Goal: Task Accomplishment & Management: Complete application form

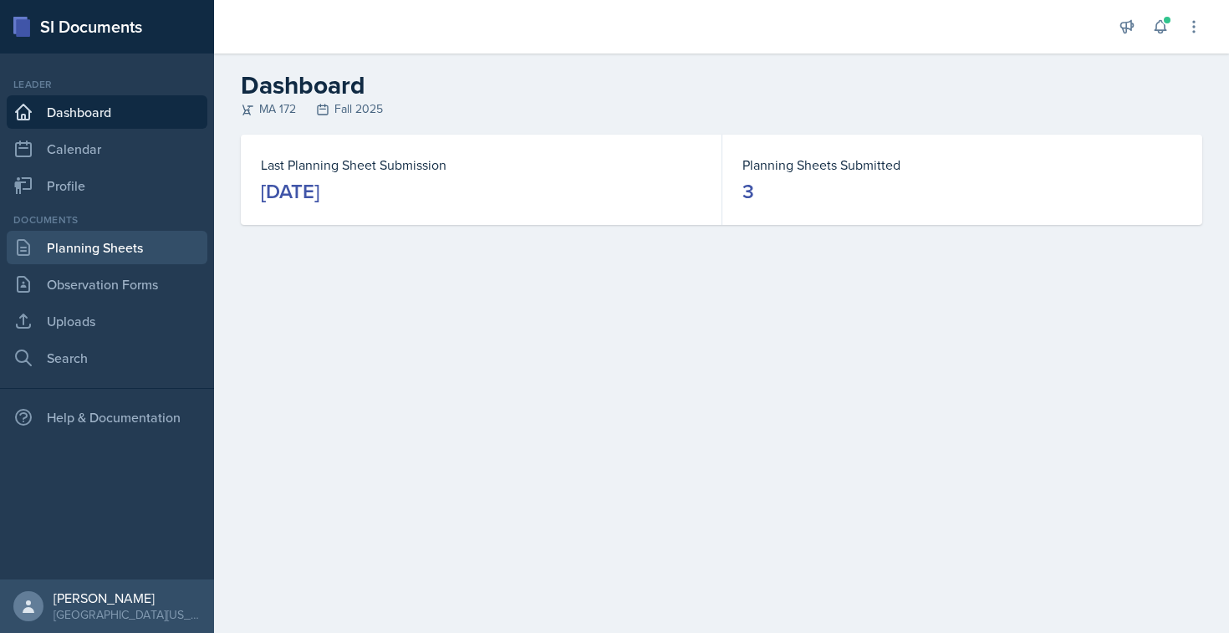
click at [110, 241] on link "Planning Sheets" at bounding box center [107, 247] width 201 height 33
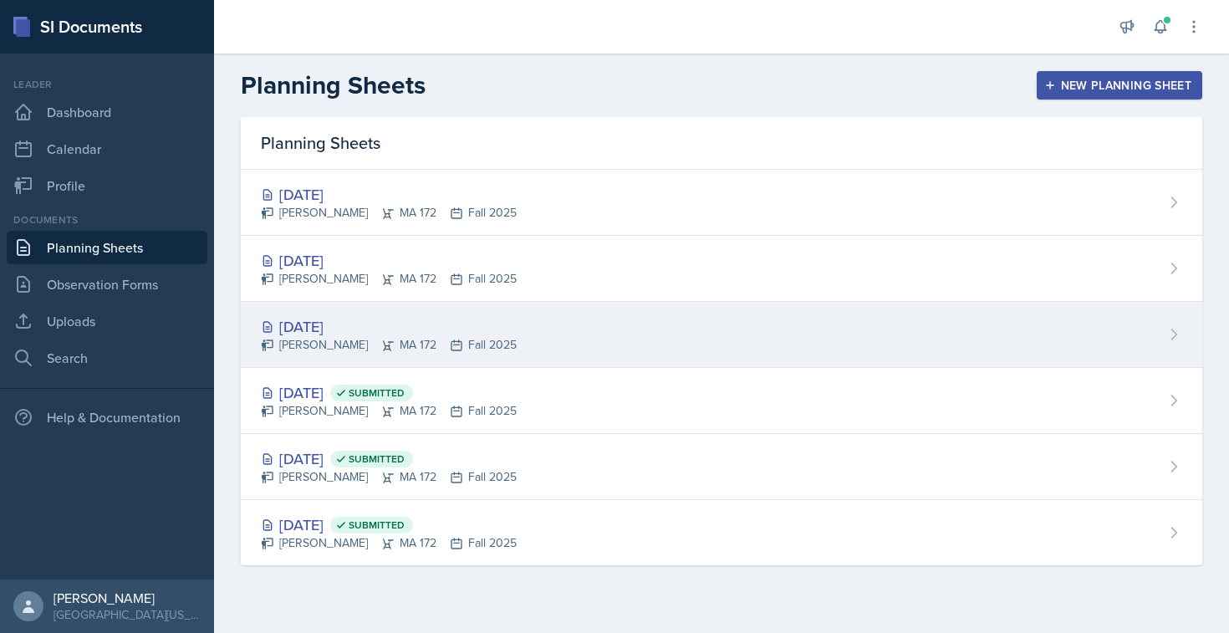
click at [327, 330] on div "[DATE]" at bounding box center [389, 326] width 256 height 23
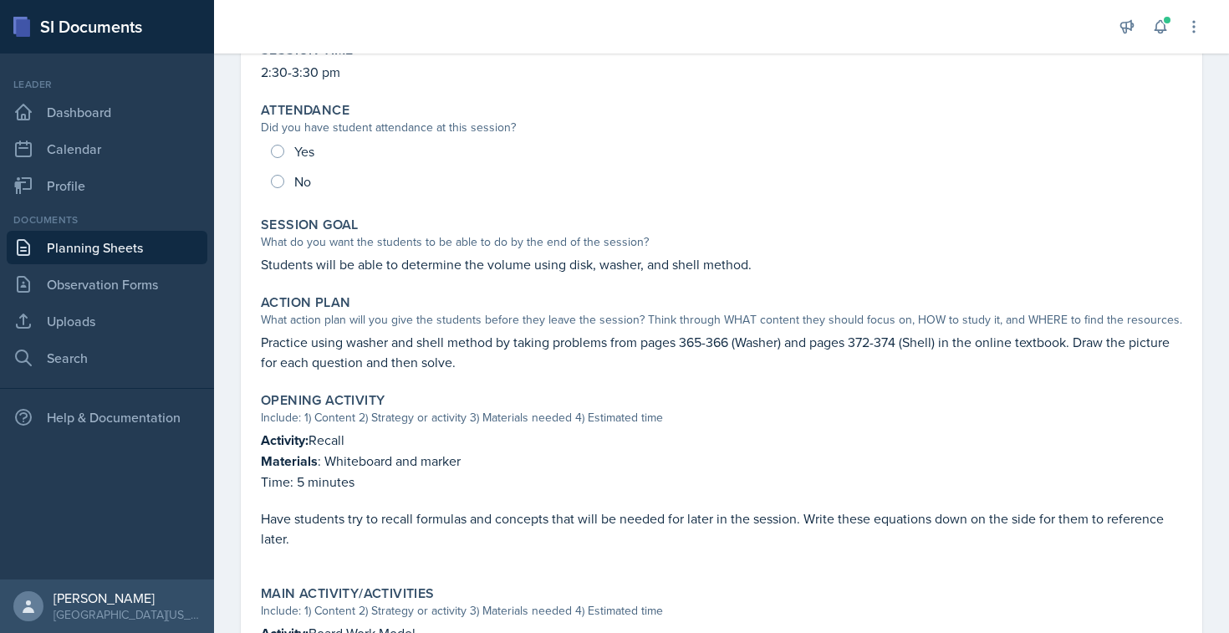
scroll to position [177, 0]
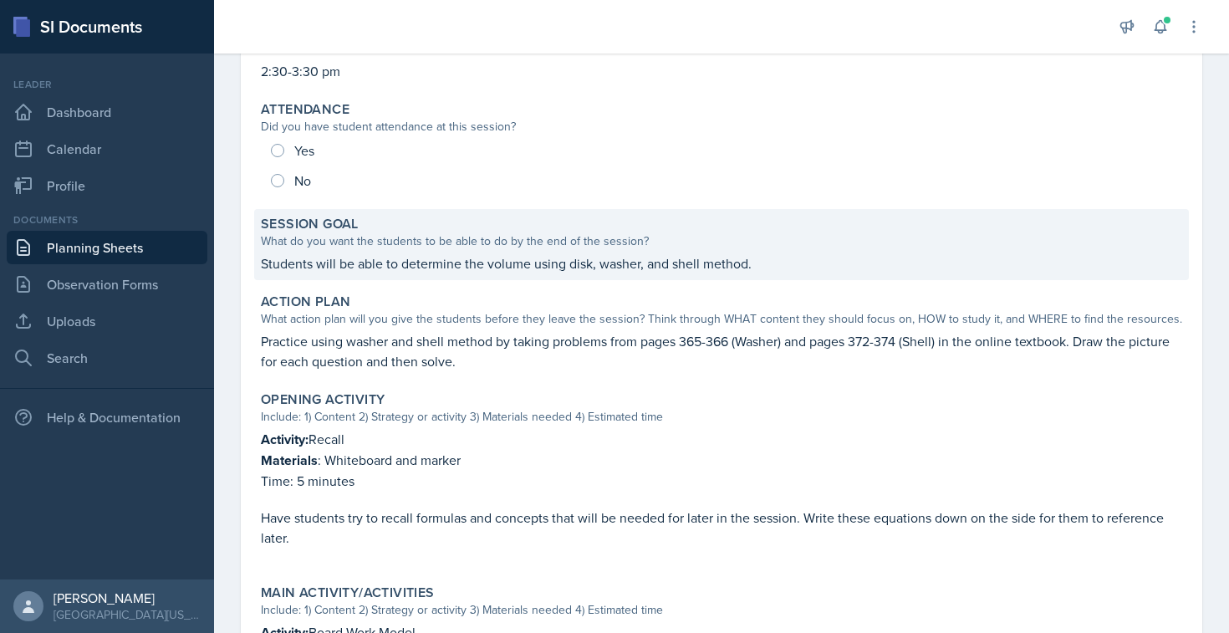
click at [684, 260] on p "Students will be able to determine the volume using disk, washer, and shell met…" at bounding box center [721, 263] width 921 height 20
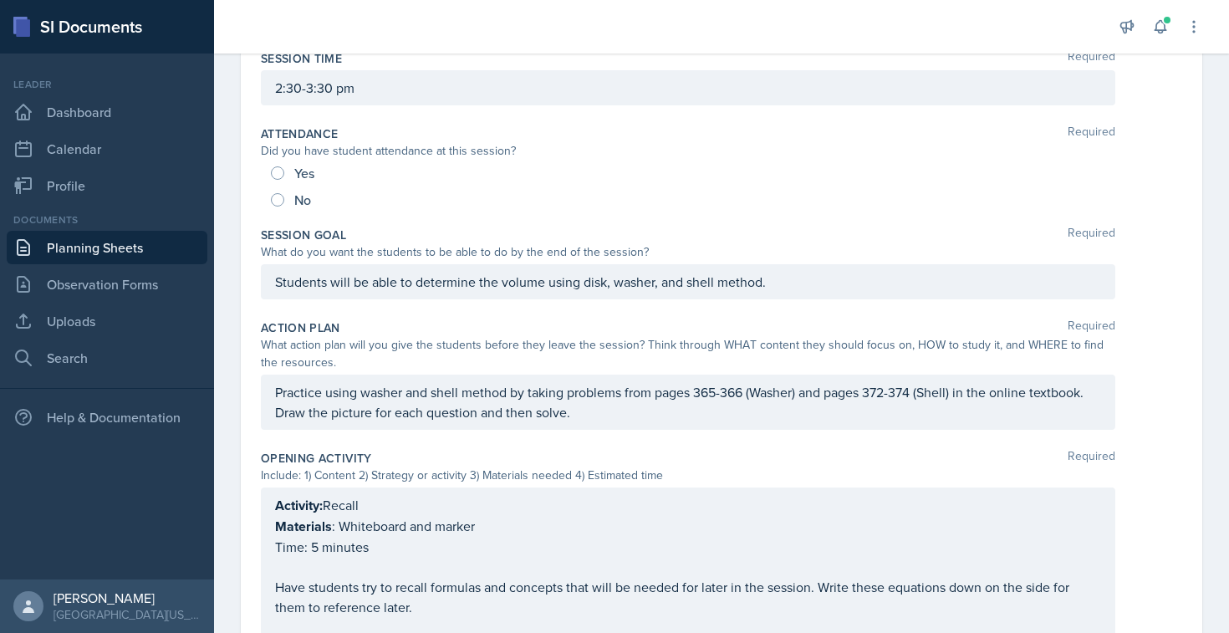
click at [422, 288] on div "Students will be able to determine the volume using disk, washer, and shell met…" at bounding box center [688, 281] width 854 height 35
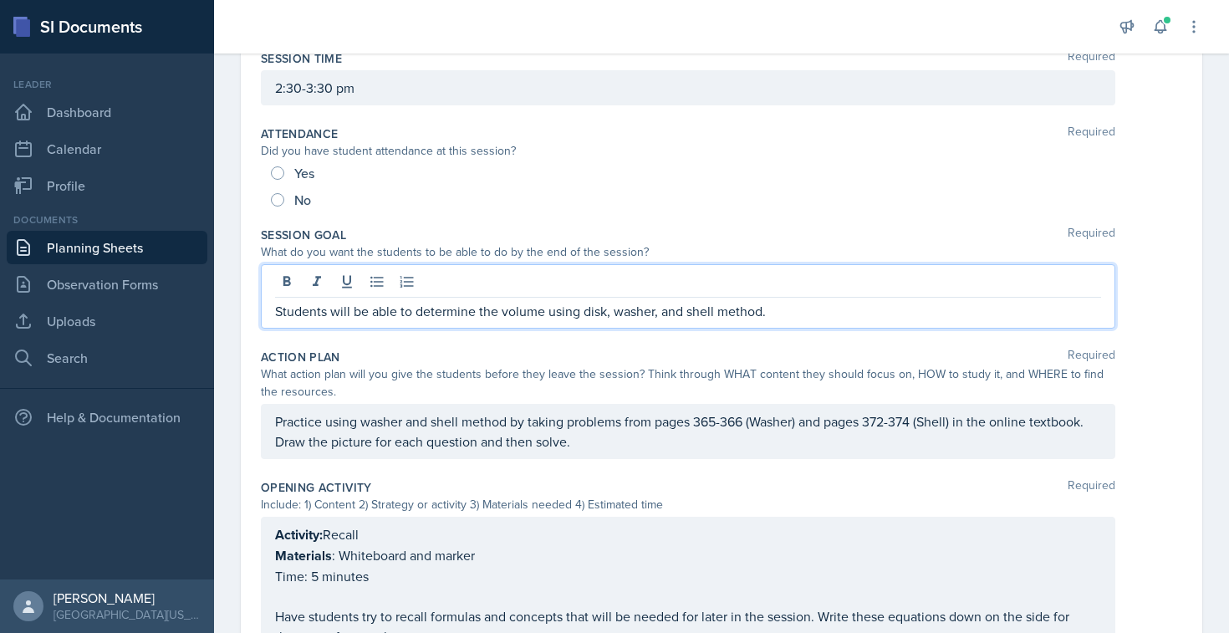
paste div
click at [750, 310] on p "Students will be able to determine the volume using areas of cross sections, di…" at bounding box center [688, 311] width 826 height 20
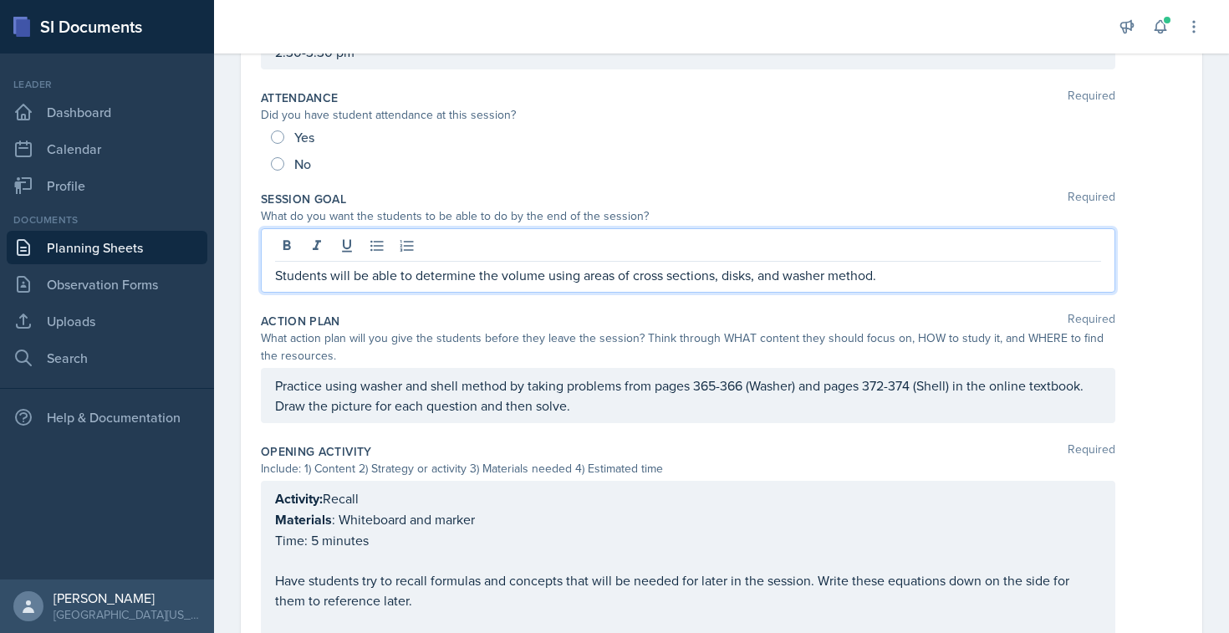
scroll to position [216, 0]
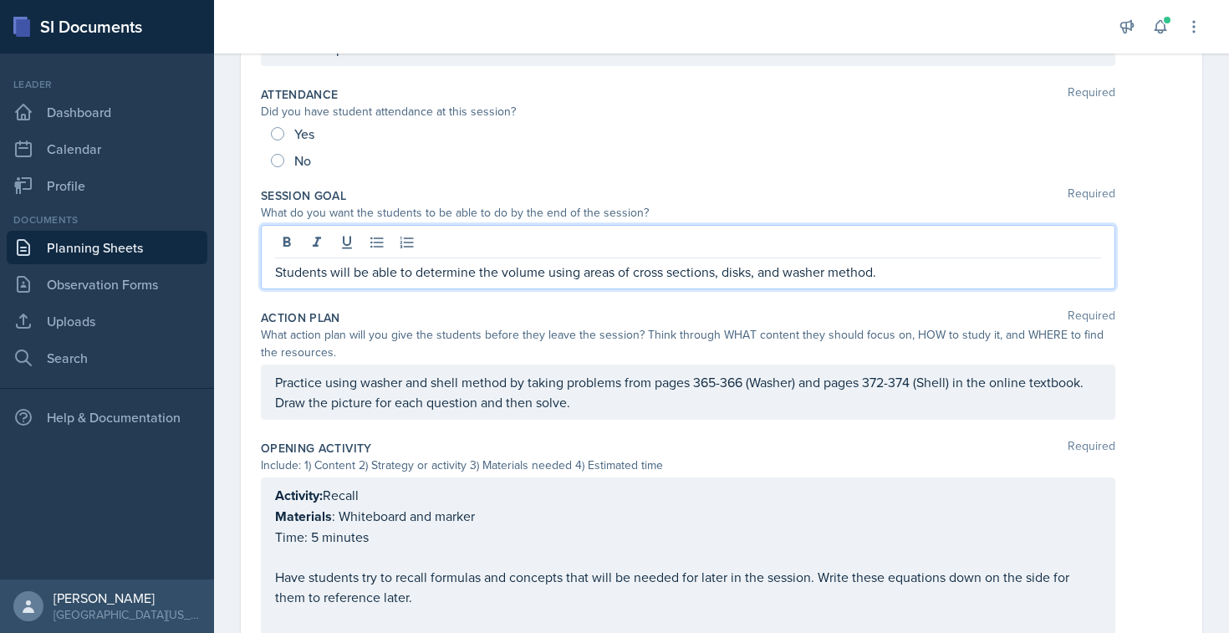
click at [795, 382] on p "Practice using washer and shell method by taking problems from pages 365-366 (W…" at bounding box center [688, 392] width 826 height 40
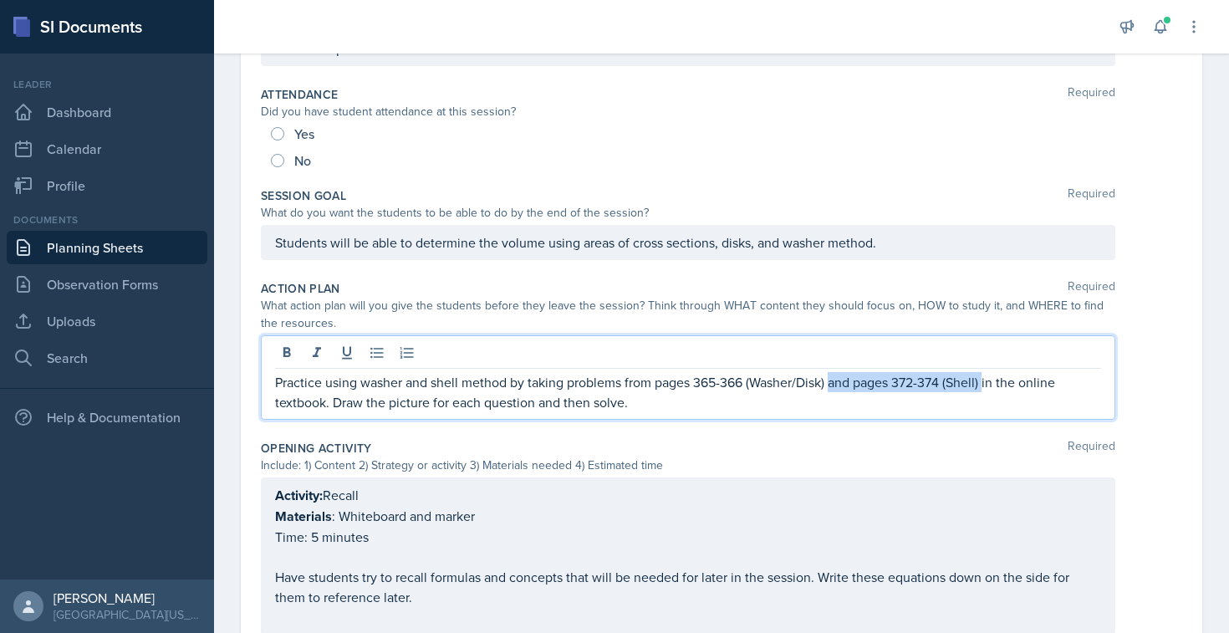
drag, startPoint x: 832, startPoint y: 383, endPoint x: 989, endPoint y: 386, distance: 156.3
click at [989, 386] on p "Practice using washer and shell method by taking problems from pages 365-366 (W…" at bounding box center [688, 392] width 826 height 40
click at [552, 401] on p "Practice using washer and shell method by taking problems from pages 365-366 (W…" at bounding box center [688, 392] width 826 height 40
click at [357, 402] on p "Practice using washer and shell method by taking problems from pages 365-366 (W…" at bounding box center [688, 392] width 826 height 40
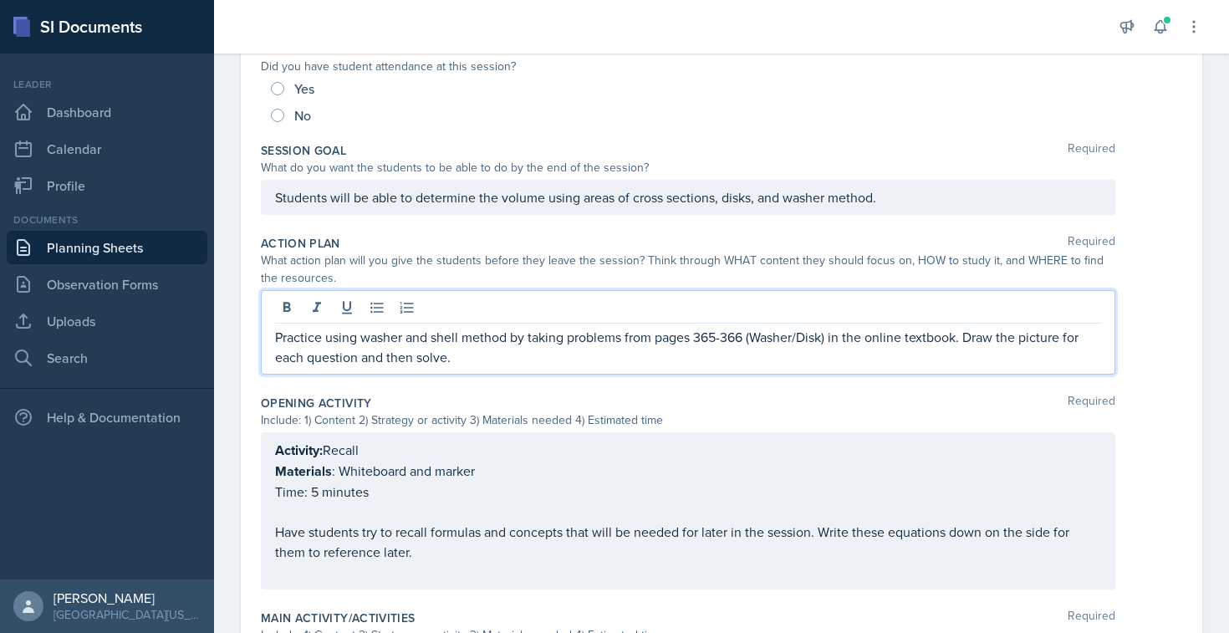
scroll to position [0, 0]
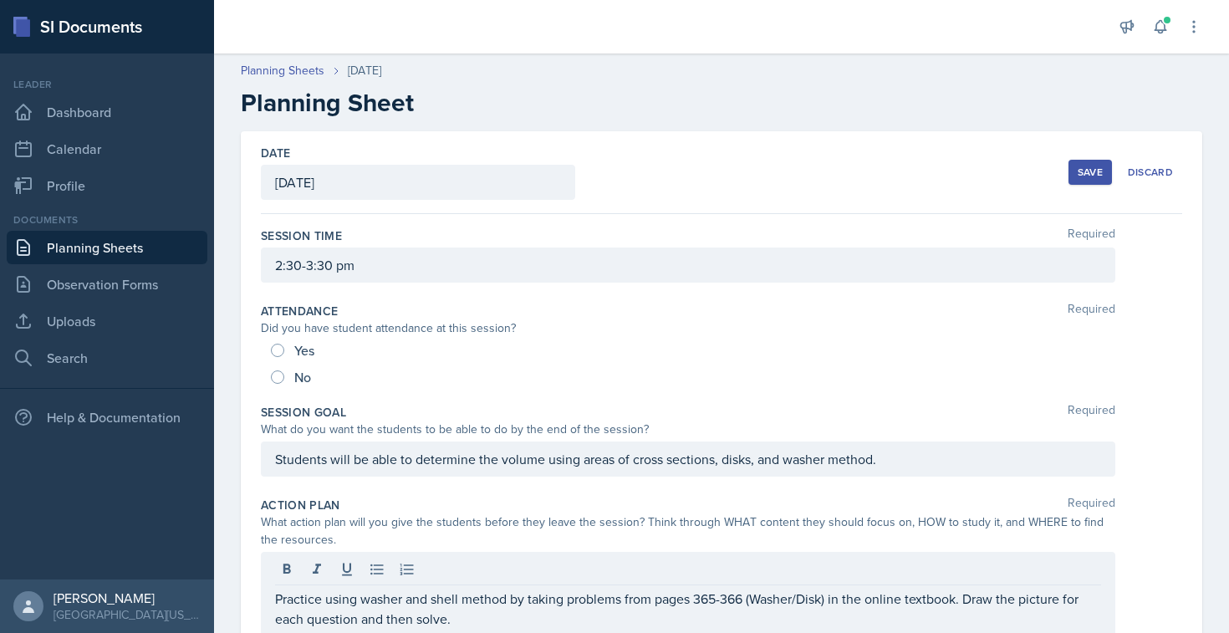
click at [1073, 174] on button "Save" at bounding box center [1089, 172] width 43 height 25
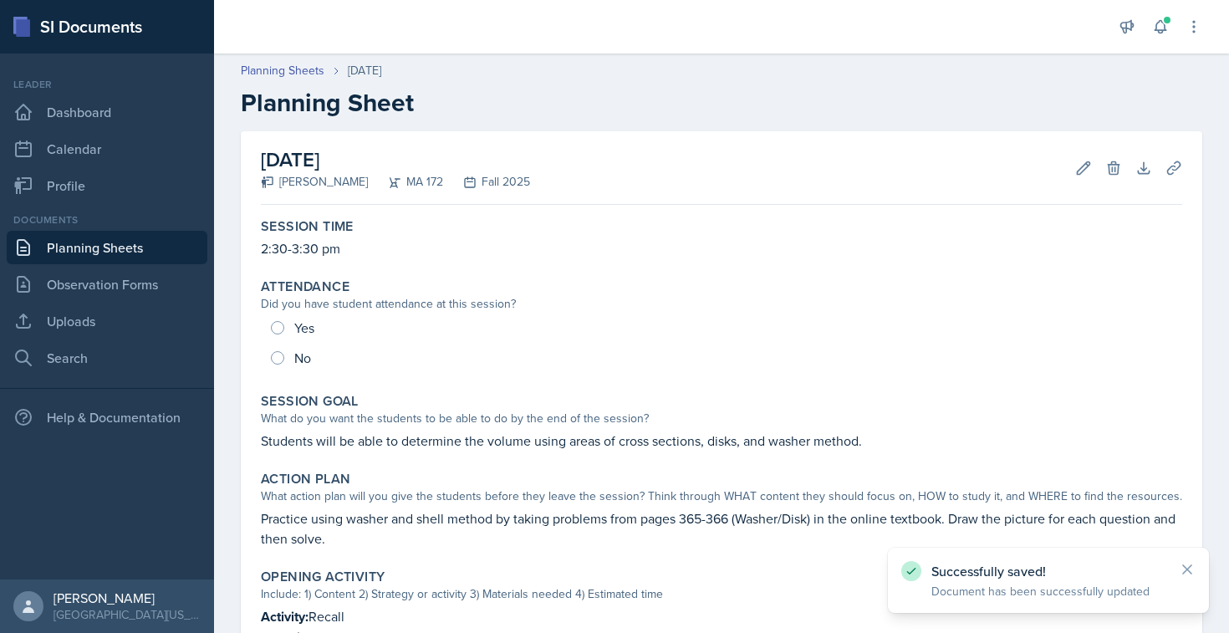
click at [135, 249] on link "Planning Sheets" at bounding box center [107, 247] width 201 height 33
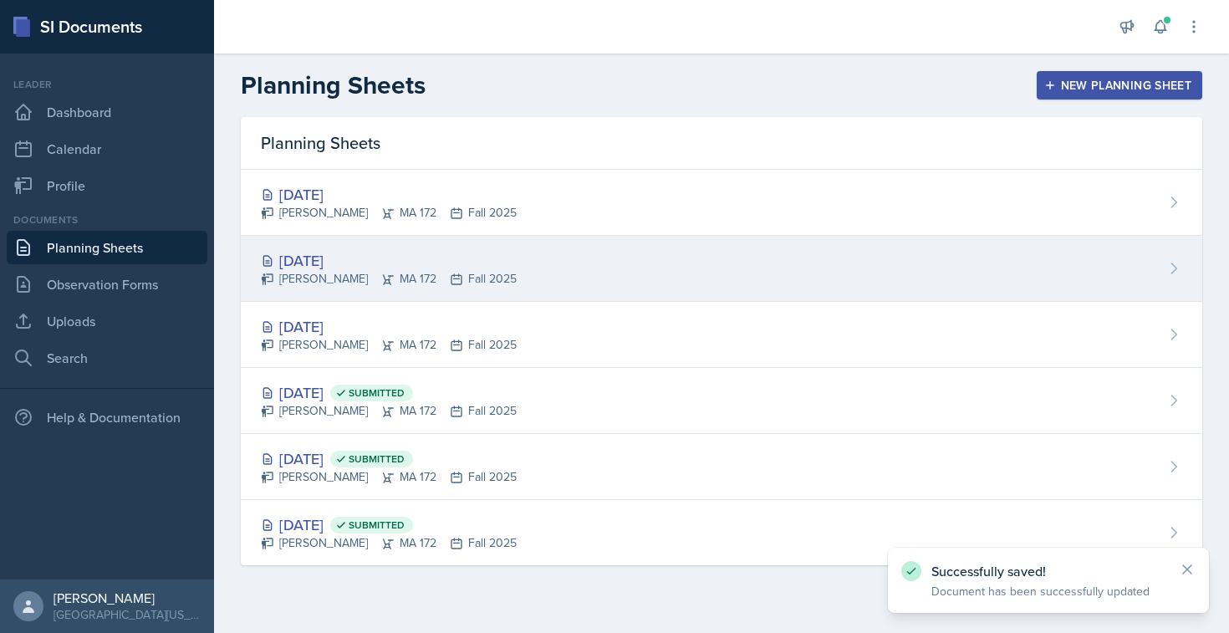
click at [296, 260] on div "[DATE]" at bounding box center [389, 260] width 256 height 23
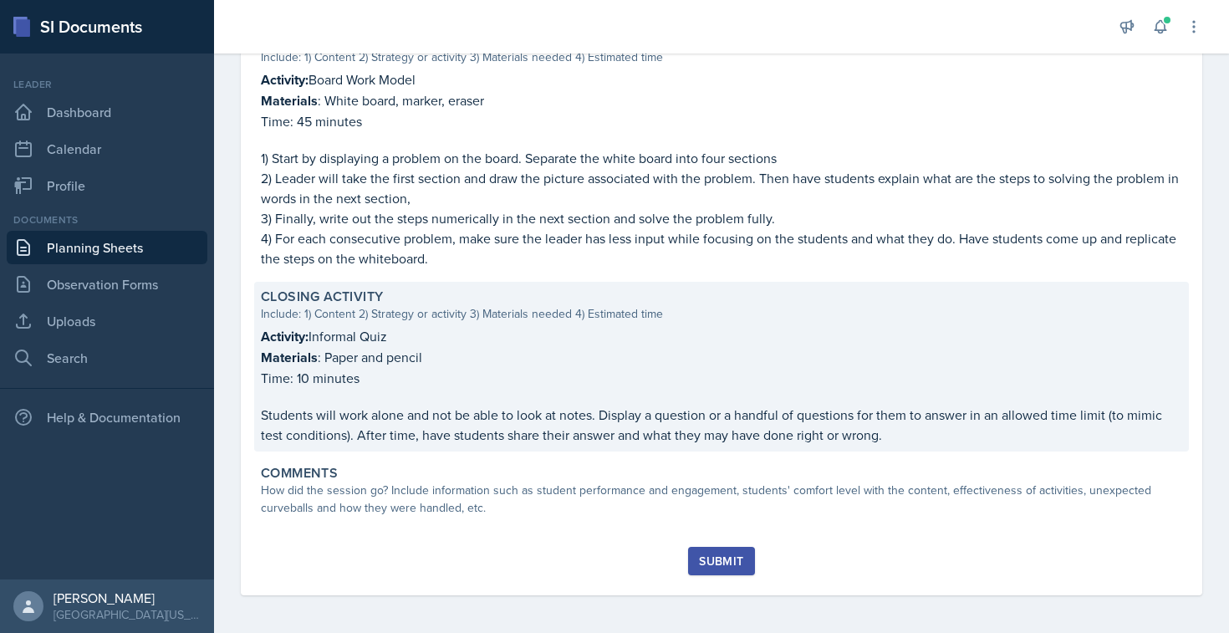
scroll to position [195, 0]
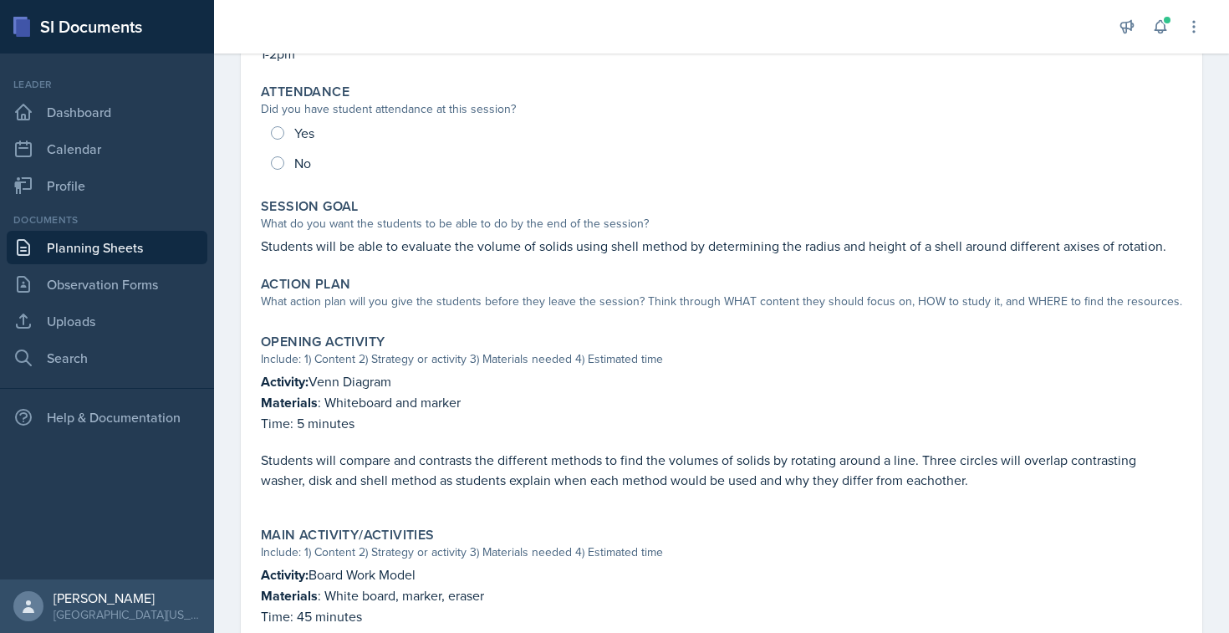
click at [389, 320] on div "Session Time 1-2pm Attendance Did you have student attendance at this session? …" at bounding box center [721, 529] width 921 height 1025
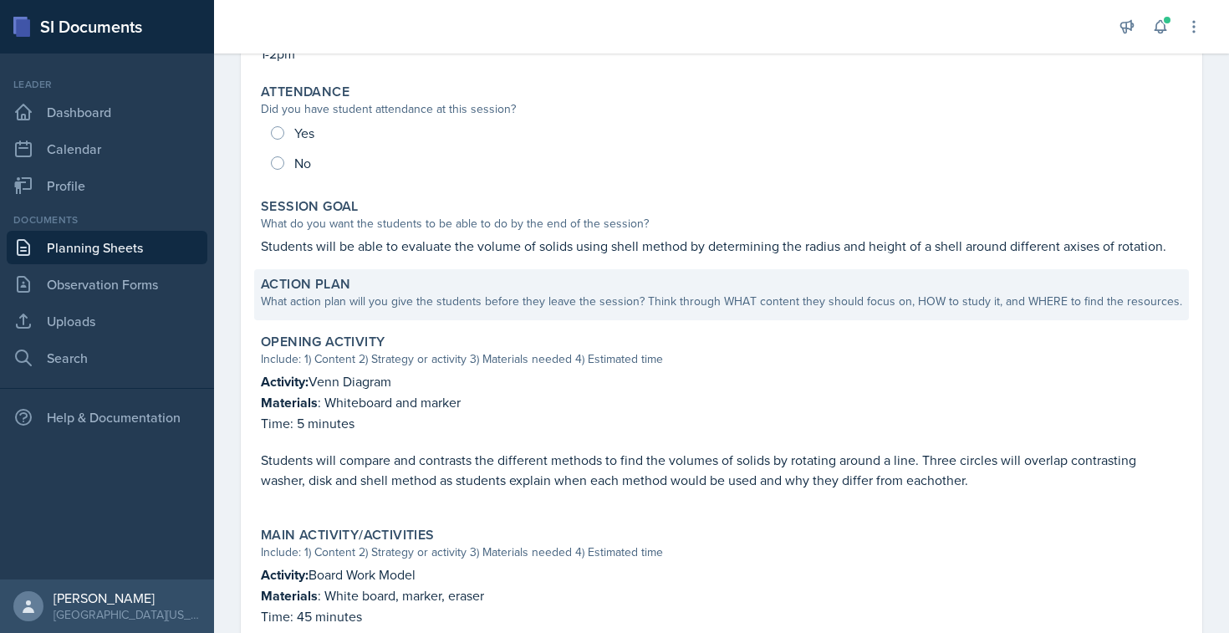
click at [399, 307] on div "What action plan will you give the students before they leave the session? Thin…" at bounding box center [721, 302] width 921 height 18
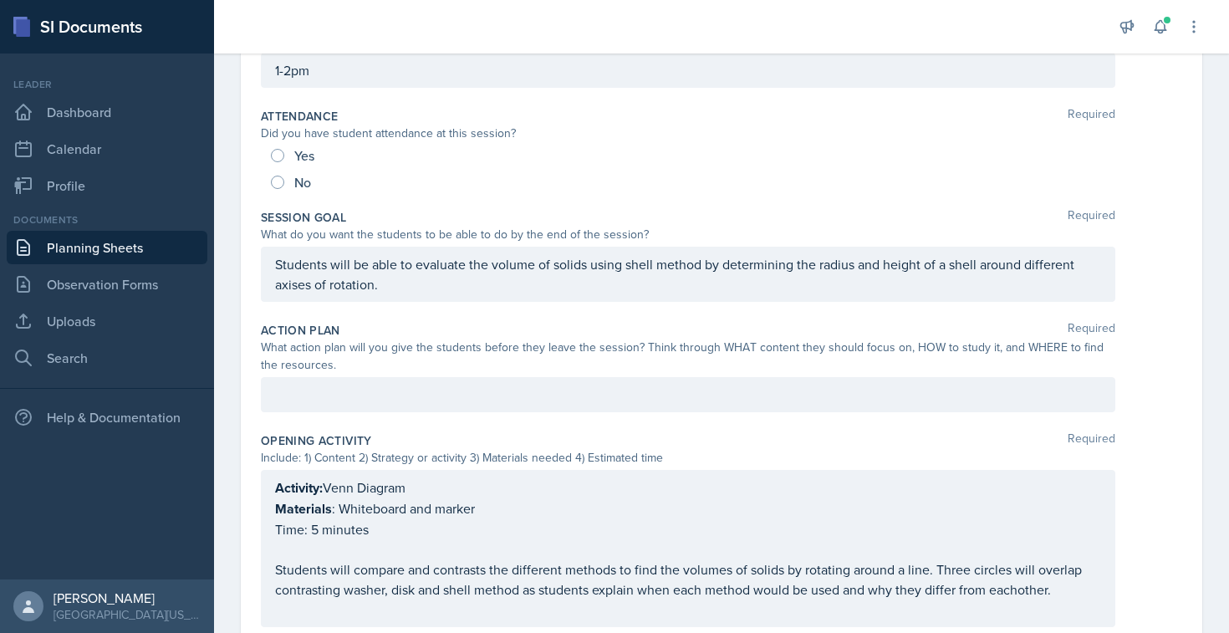
click at [440, 367] on div "What action plan will you give the students before they leave the session? Thin…" at bounding box center [688, 355] width 854 height 35
click at [435, 391] on div at bounding box center [688, 394] width 854 height 35
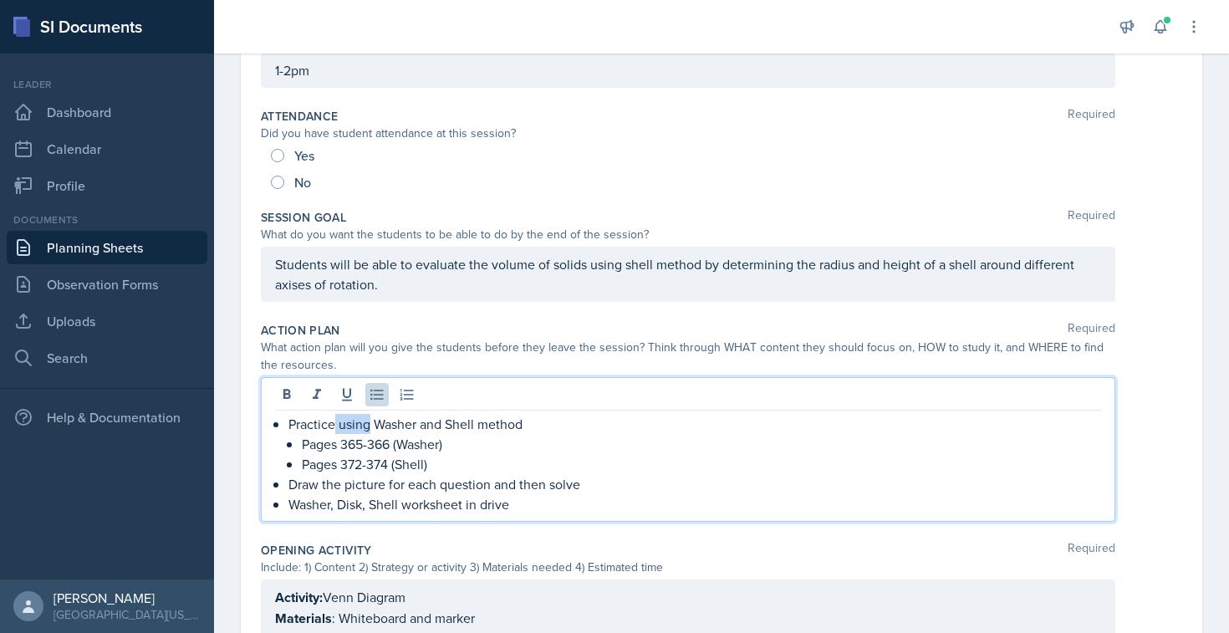
drag, startPoint x: 372, startPoint y: 425, endPoint x: 334, endPoint y: 431, distance: 38.1
click at [334, 431] on p "Practice using Washer and Shell method" at bounding box center [694, 424] width 812 height 20
drag, startPoint x: 336, startPoint y: 427, endPoint x: 442, endPoint y: 423, distance: 106.2
click at [442, 423] on p "Practice using Washer and Shell method" at bounding box center [694, 424] width 812 height 20
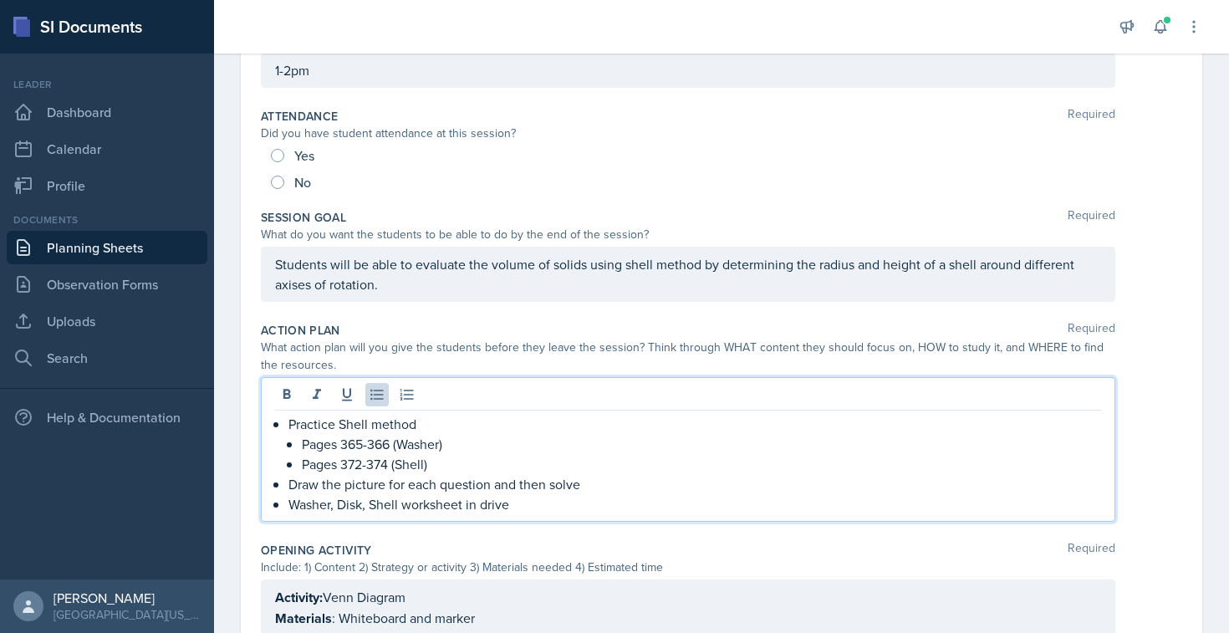
click at [289, 420] on p "Practice Shell method" at bounding box center [694, 424] width 812 height 20
click at [434, 416] on p "Practice Shell method" at bounding box center [694, 424] width 812 height 20
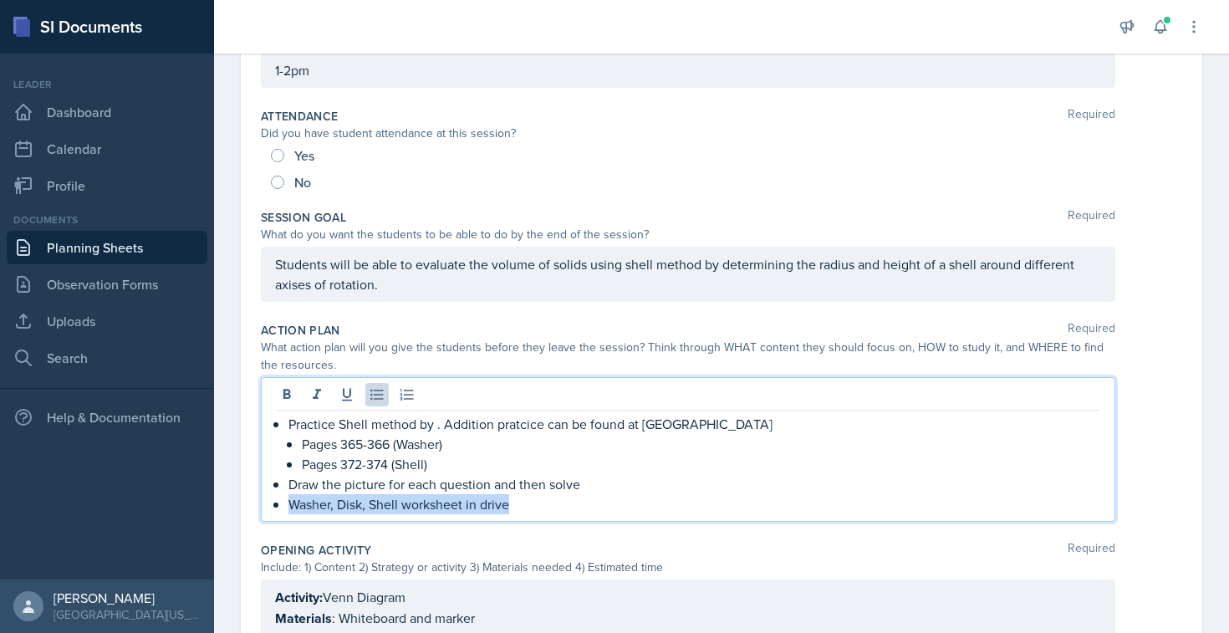
drag, startPoint x: 287, startPoint y: 501, endPoint x: 548, endPoint y: 501, distance: 260.8
click at [548, 502] on p "Washer, Disk, Shell worksheet in drive" at bounding box center [694, 504] width 812 height 20
click at [439, 419] on p "Practice Shell method by . Addition pratcice can be found at [GEOGRAPHIC_DATA]" at bounding box center [694, 424] width 812 height 20
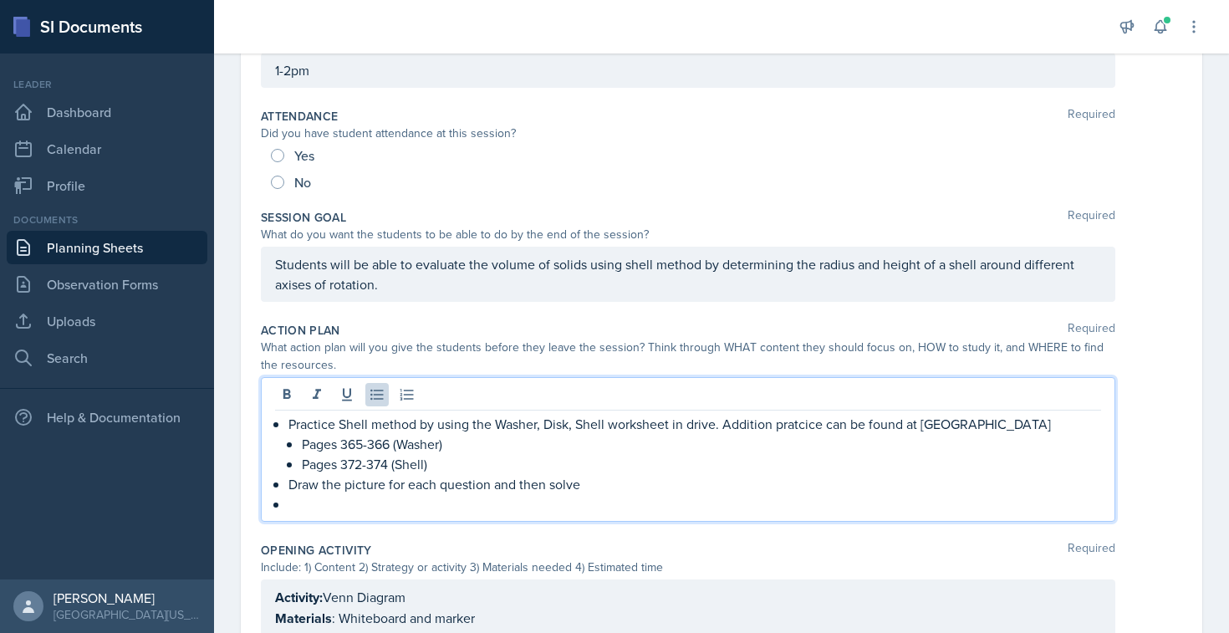
click at [797, 421] on p "Practice Shell method by using the Washer, Disk, Shell worksheet in drive. Addi…" at bounding box center [694, 424] width 812 height 20
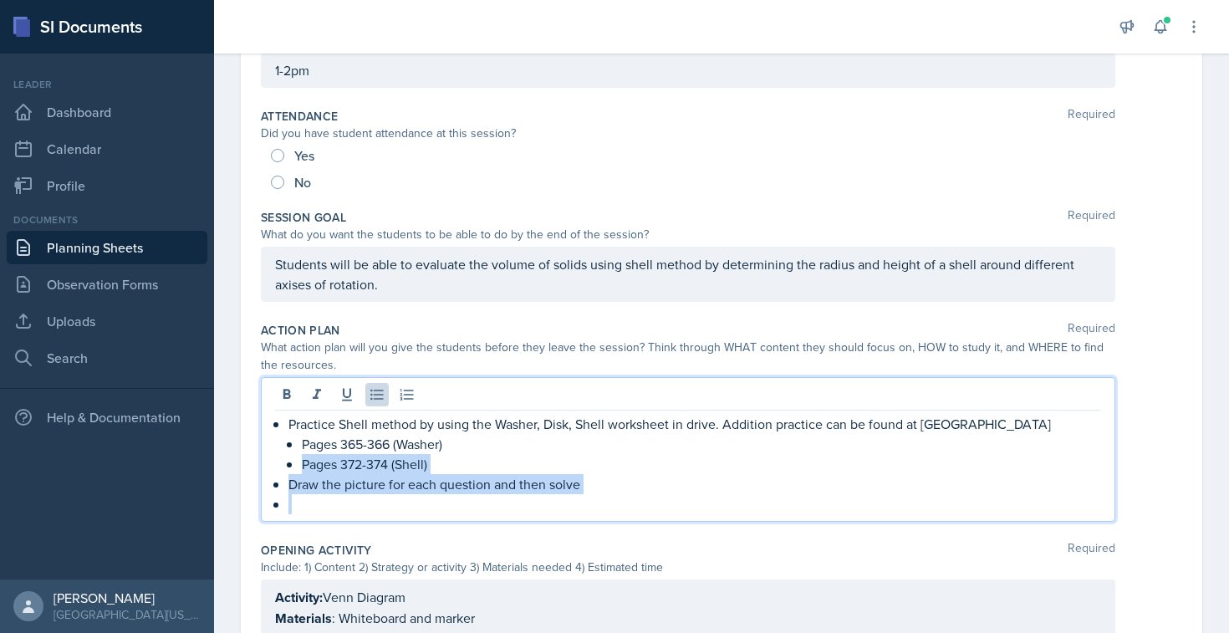
drag, startPoint x: 330, startPoint y: 511, endPoint x: 287, endPoint y: 455, distance: 70.4
click at [287, 455] on div "Practice Shell method by using the Washer, Disk, Shell worksheet in drive. Addi…" at bounding box center [688, 464] width 826 height 100
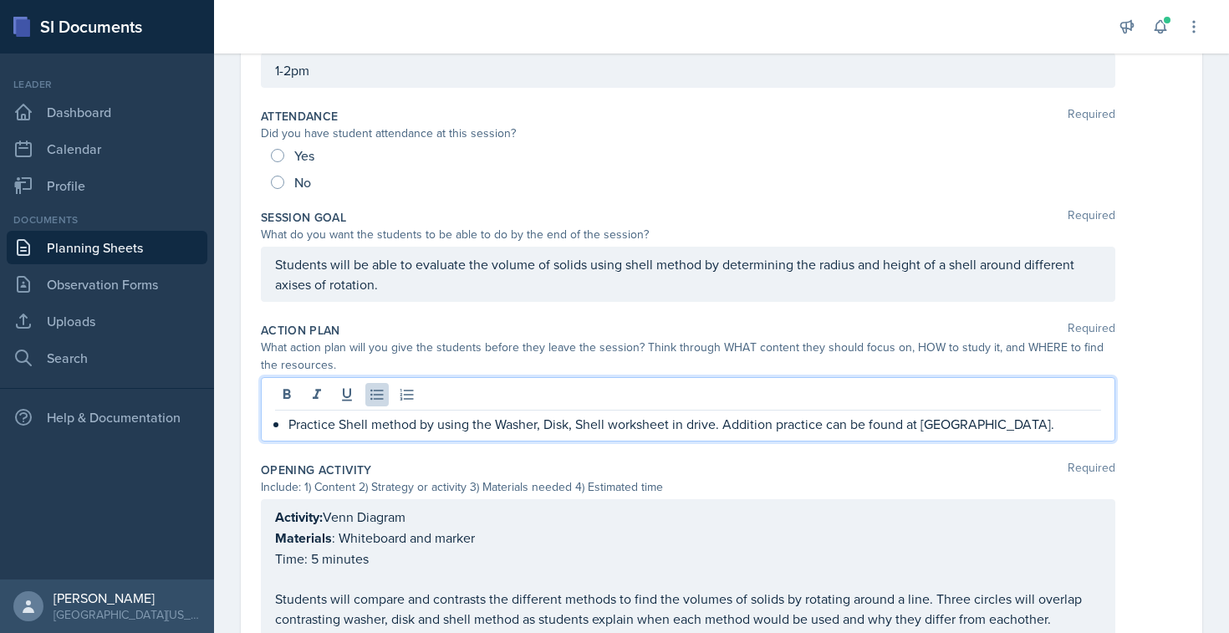
click at [286, 425] on div "Practice Shell method by using the Washer, Disk, Shell worksheet in drive. Addi…" at bounding box center [688, 424] width 826 height 20
click at [704, 424] on p "Practice Shell method by using the Washer, Disk, Shell worksheet in drive. Addi…" at bounding box center [688, 424] width 826 height 20
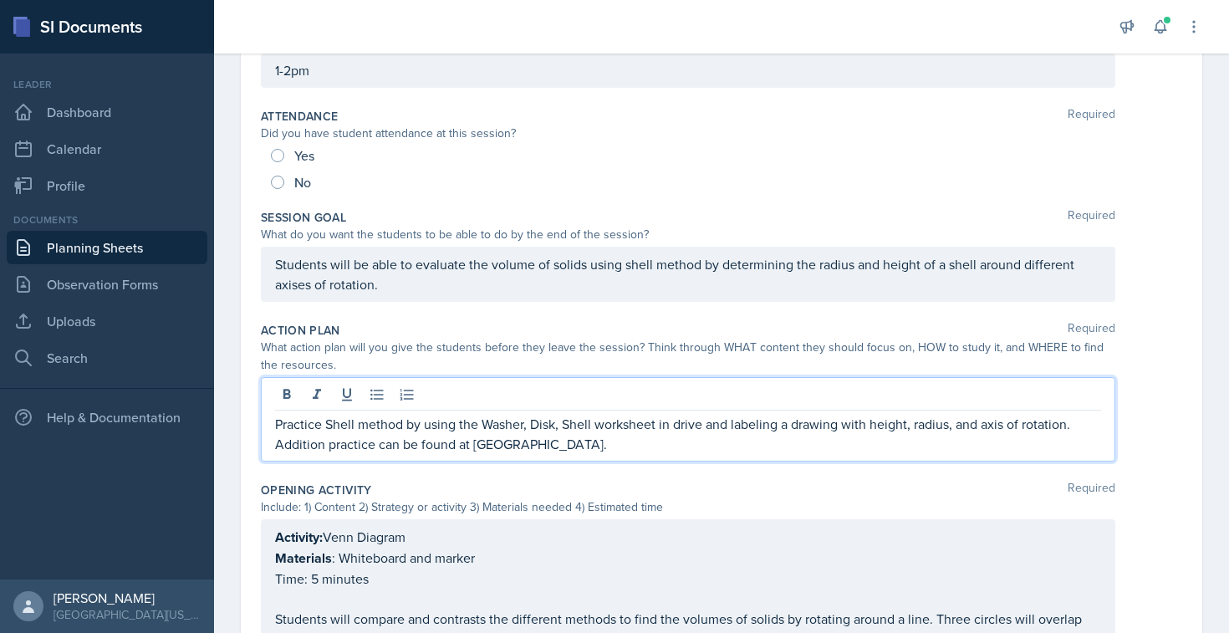
click at [487, 426] on p "Practice Shell method by using the Washer, Disk, Shell worksheet in drive and l…" at bounding box center [688, 434] width 826 height 40
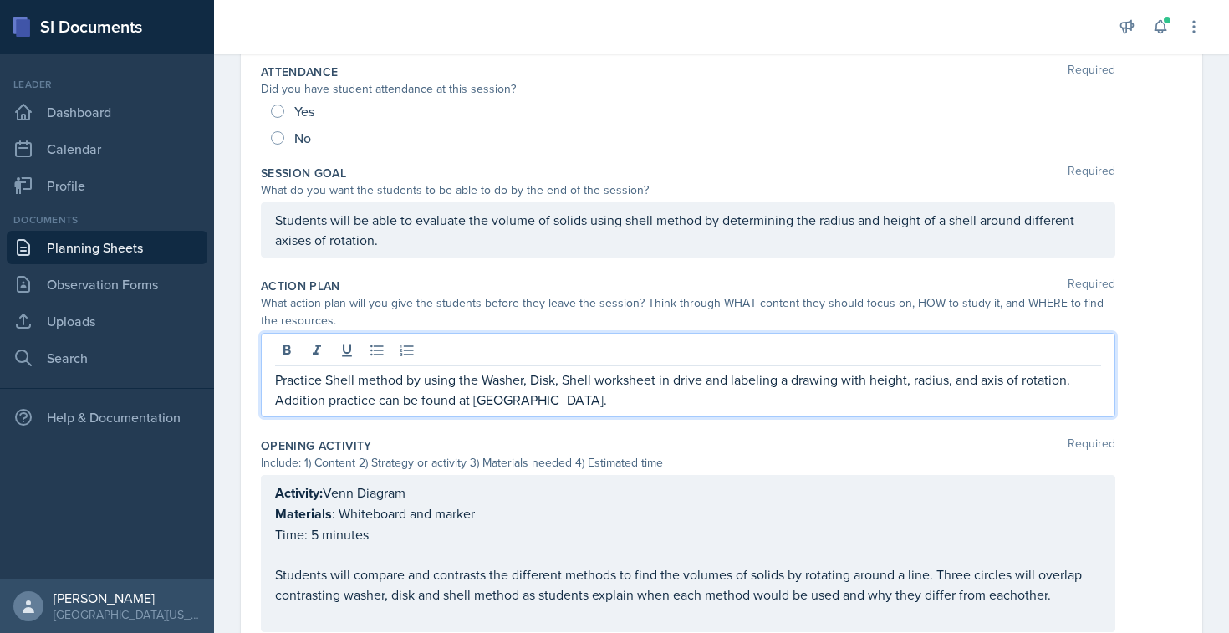
click at [481, 482] on p "Activity: Venn Diagram" at bounding box center [688, 492] width 826 height 21
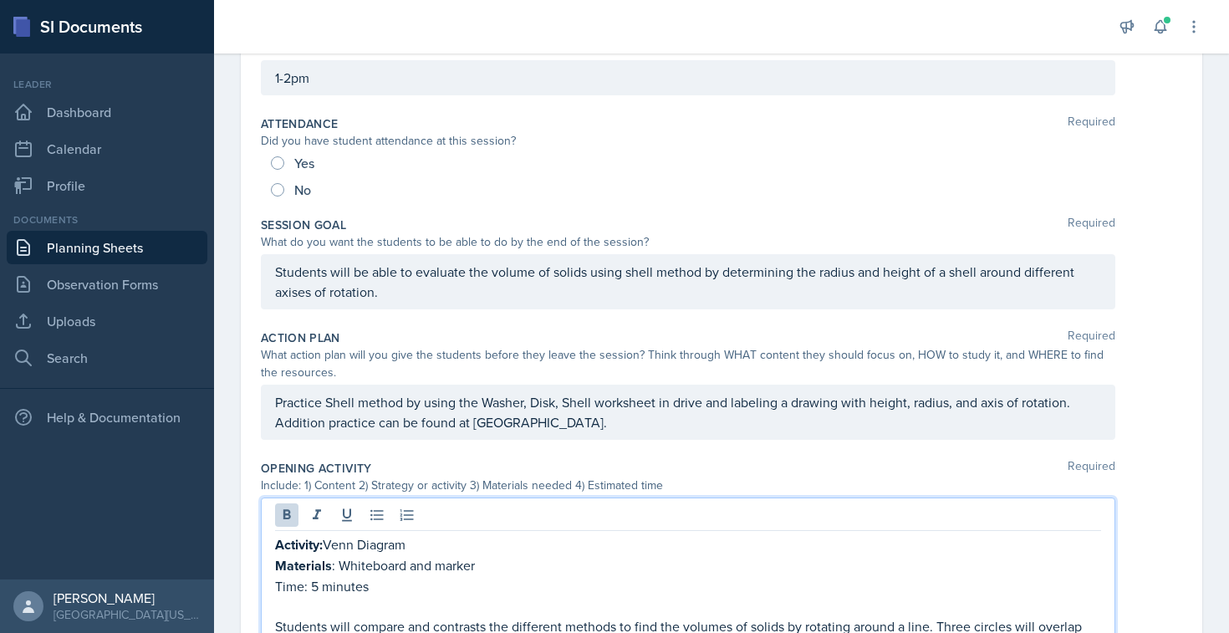
scroll to position [0, 0]
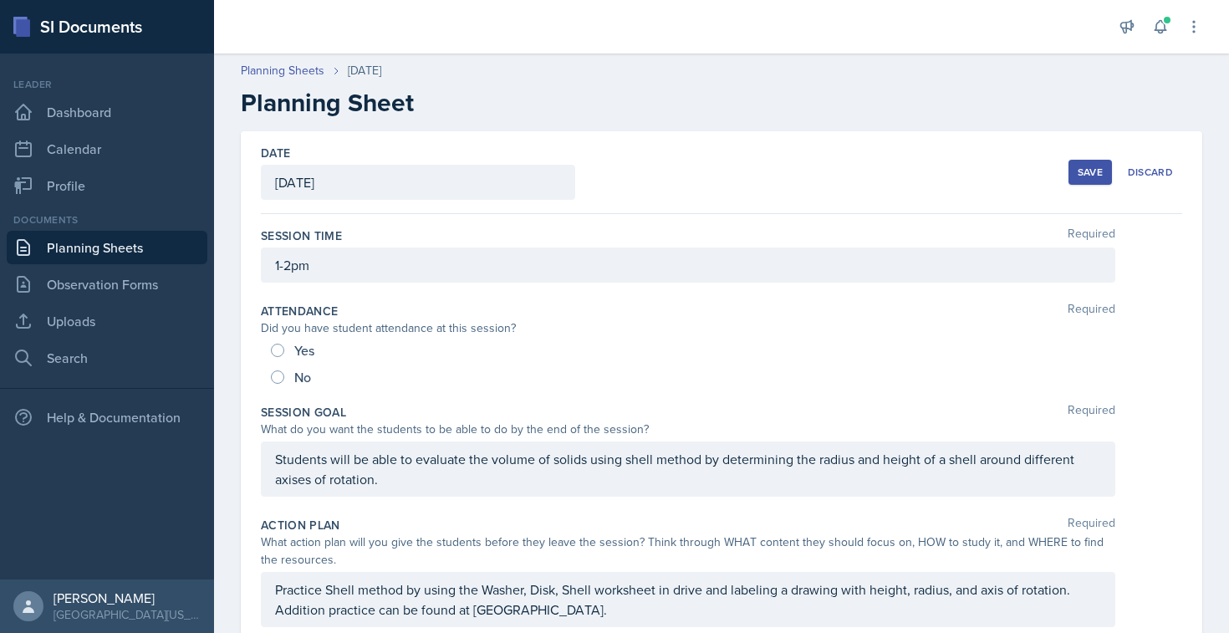
click at [1074, 158] on div "Save Discard" at bounding box center [1125, 172] width 114 height 38
click at [1075, 170] on button "Save" at bounding box center [1089, 172] width 43 height 25
